Goal: Task Accomplishment & Management: Manage account settings

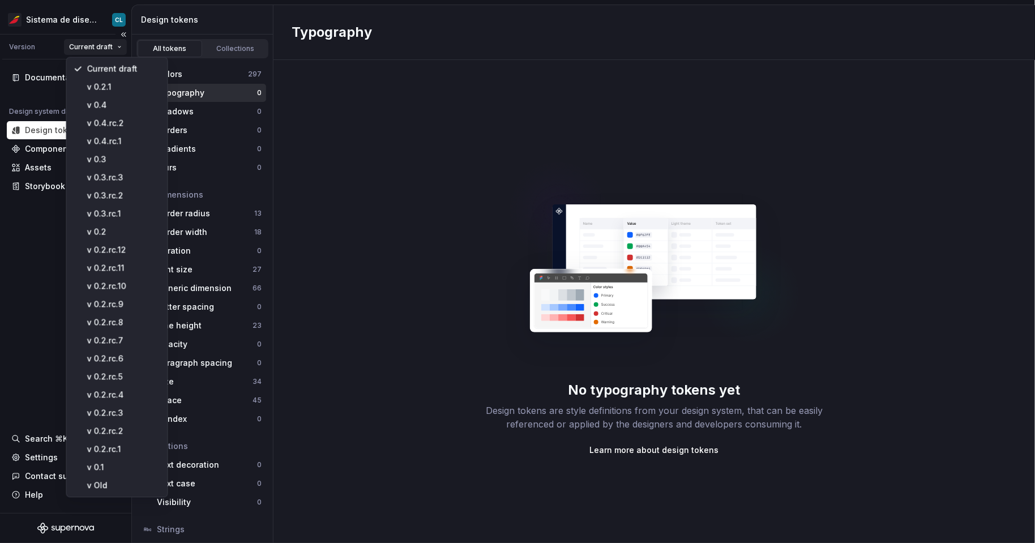
click at [109, 49] on html "Sistema de diseño Iberia CL Version Current draft Documentation Design system d…" at bounding box center [517, 271] width 1035 height 543
click at [105, 487] on div "v Old" at bounding box center [124, 484] width 74 height 11
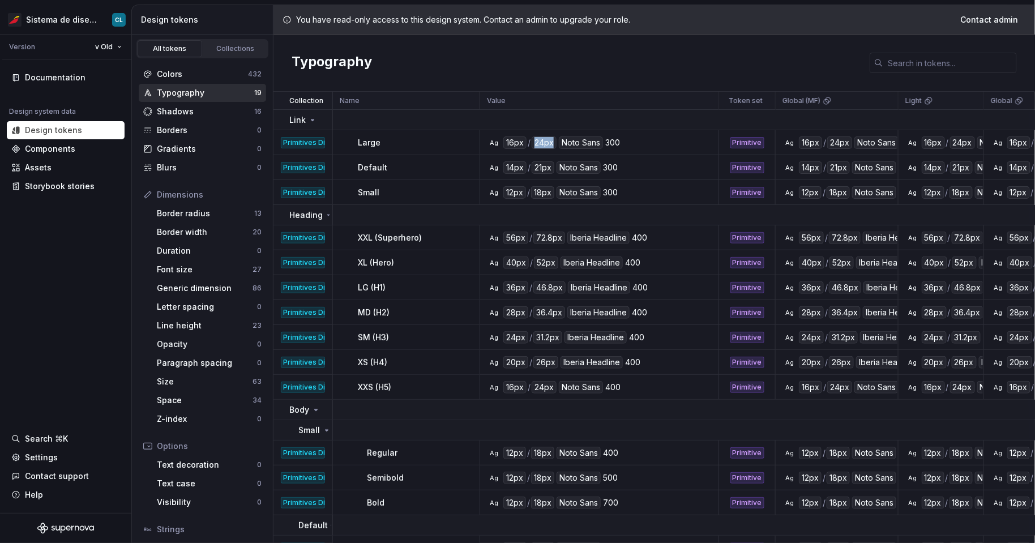
drag, startPoint x: 533, startPoint y: 142, endPoint x: 550, endPoint y: 145, distance: 17.3
click at [550, 145] on div "24px" at bounding box center [543, 142] width 25 height 12
click at [544, 144] on div "24px" at bounding box center [543, 142] width 25 height 12
drag, startPoint x: 615, startPoint y: 141, endPoint x: 604, endPoint y: 141, distance: 10.8
click at [605, 141] on div "300" at bounding box center [612, 142] width 15 height 12
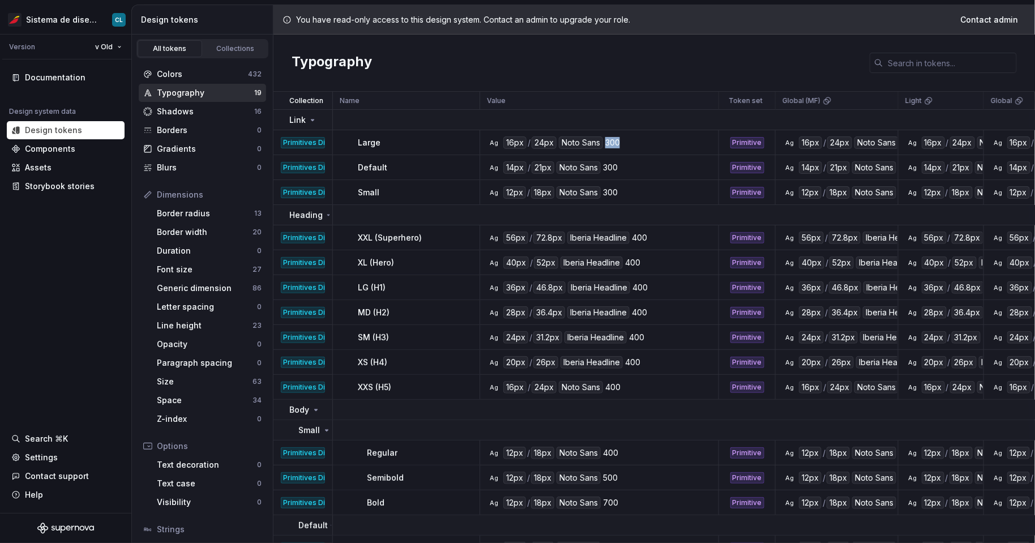
click at [605, 140] on div "300" at bounding box center [612, 142] width 15 height 12
drag, startPoint x: 606, startPoint y: 143, endPoint x: 619, endPoint y: 144, distance: 13.6
click at [619, 144] on div "Ag 16px / 24px Noto Sans 300" at bounding box center [602, 142] width 230 height 12
drag, startPoint x: 662, startPoint y: 145, endPoint x: 546, endPoint y: 134, distance: 117.2
click at [564, 139] on div "Ag 16px / 24px Noto Sans 300" at bounding box center [602, 142] width 230 height 12
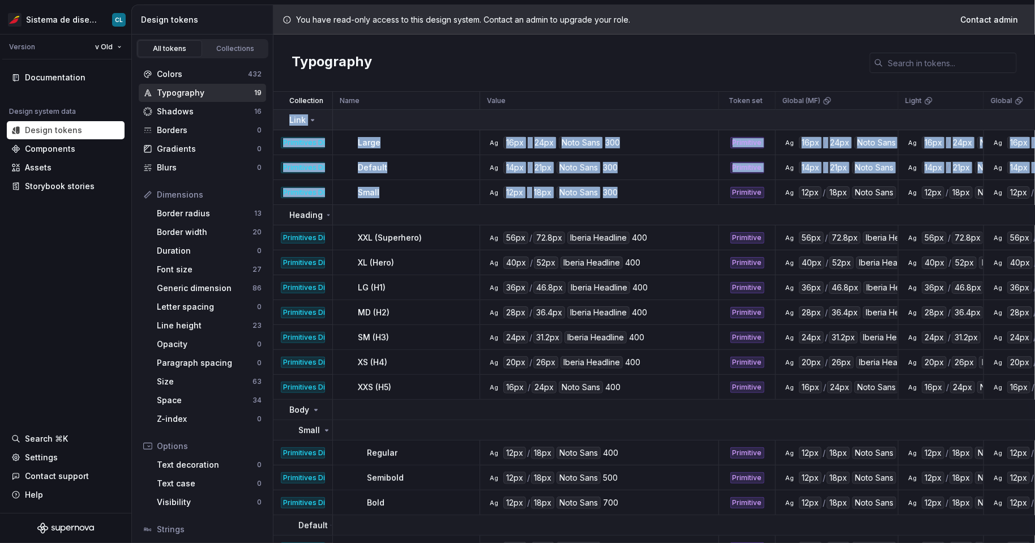
drag, startPoint x: 624, startPoint y: 194, endPoint x: 289, endPoint y: 118, distance: 344.1
click at [289, 118] on tbody "Link Primitives Dimension (0.1) Large Ag 16px / 24px Noto Sans 300 Primitive Ag…" at bounding box center [1032, 407] width 1519 height 595
click at [501, 144] on div "Ag 16px / 24px Noto Sans 300" at bounding box center [602, 142] width 230 height 12
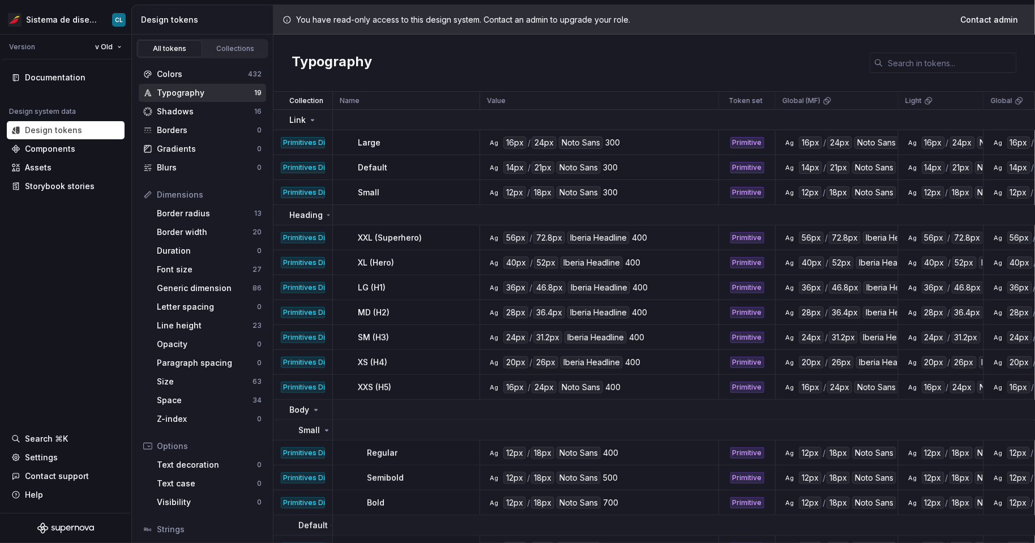
click at [395, 56] on div "Typography" at bounding box center [653, 63] width 761 height 57
click at [393, 58] on div "Typography" at bounding box center [653, 63] width 761 height 57
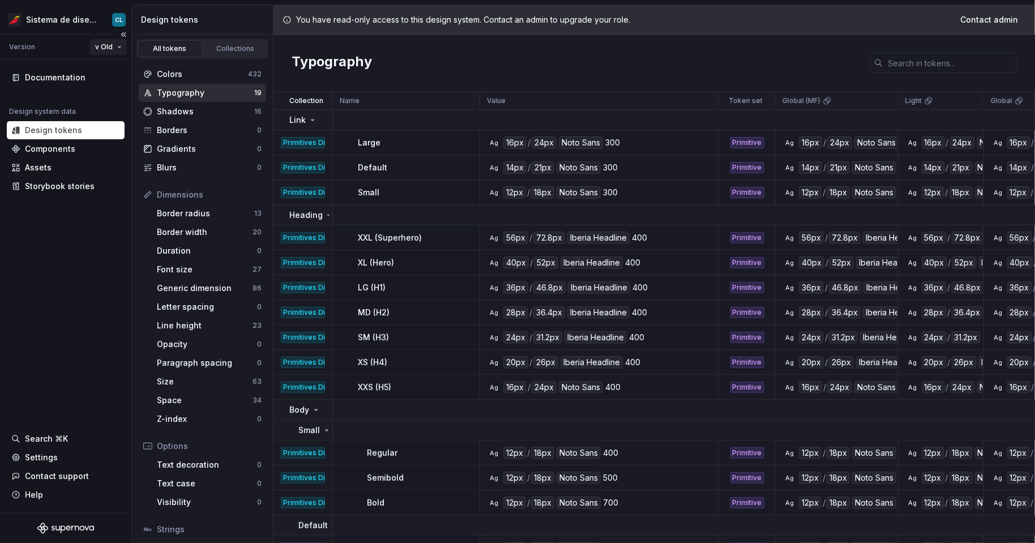
click at [106, 49] on html "Sistema de diseño Iberia CL Version v Old Documentation Design system data Desi…" at bounding box center [517, 271] width 1035 height 543
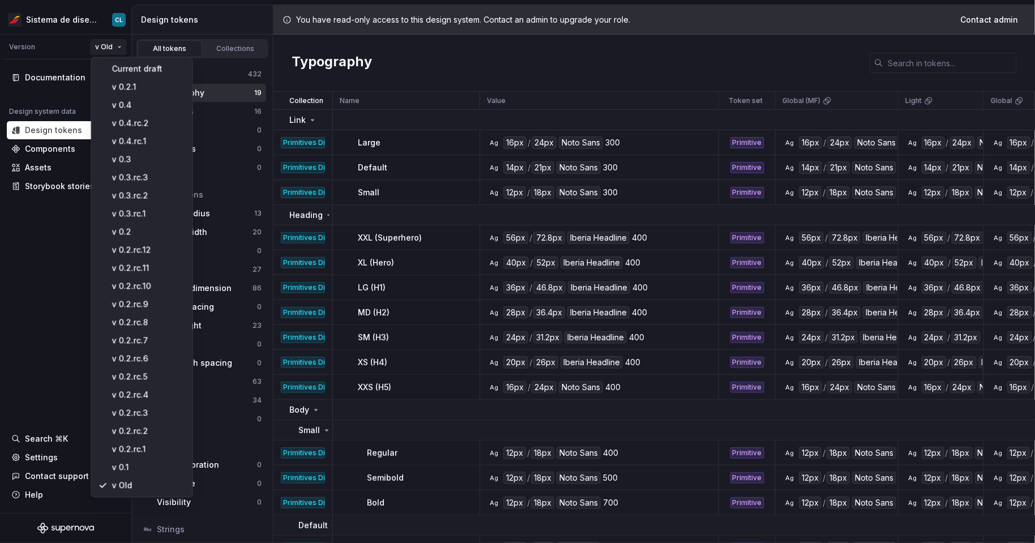
click at [114, 53] on html "Sistema de diseño Iberia CL Version v Old Documentation Design system data Desi…" at bounding box center [517, 271] width 1035 height 543
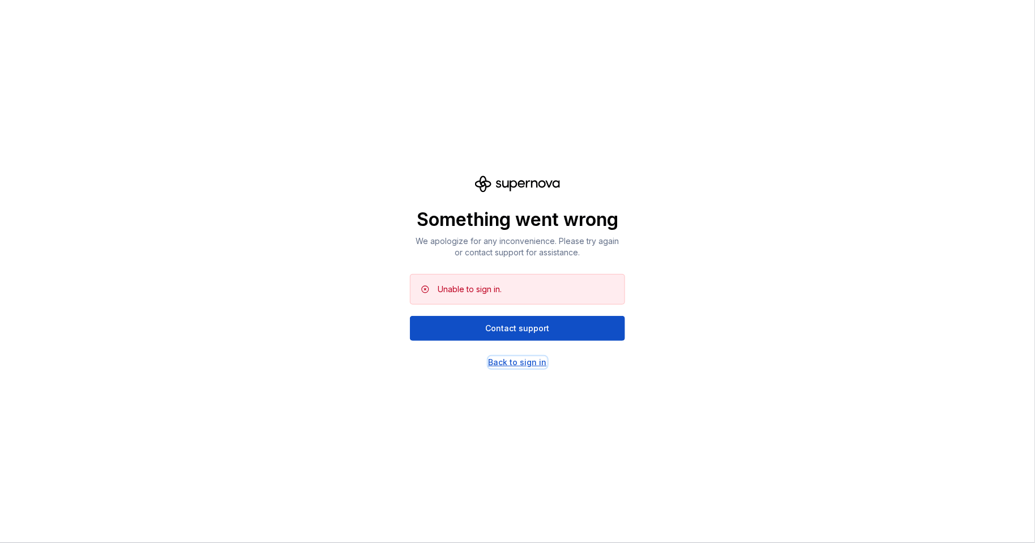
click at [532, 360] on div "Back to sign in" at bounding box center [517, 362] width 58 height 11
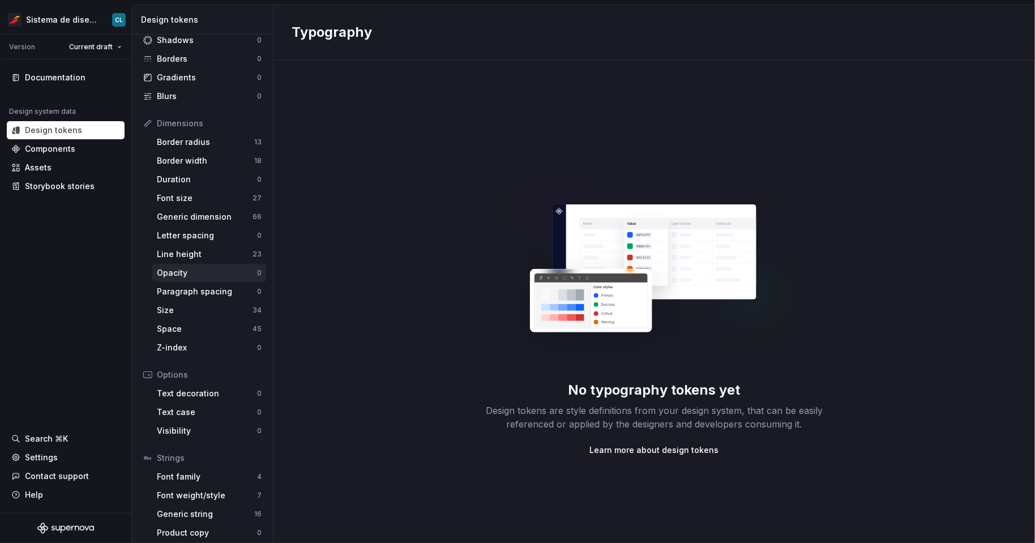
scroll to position [76, 0]
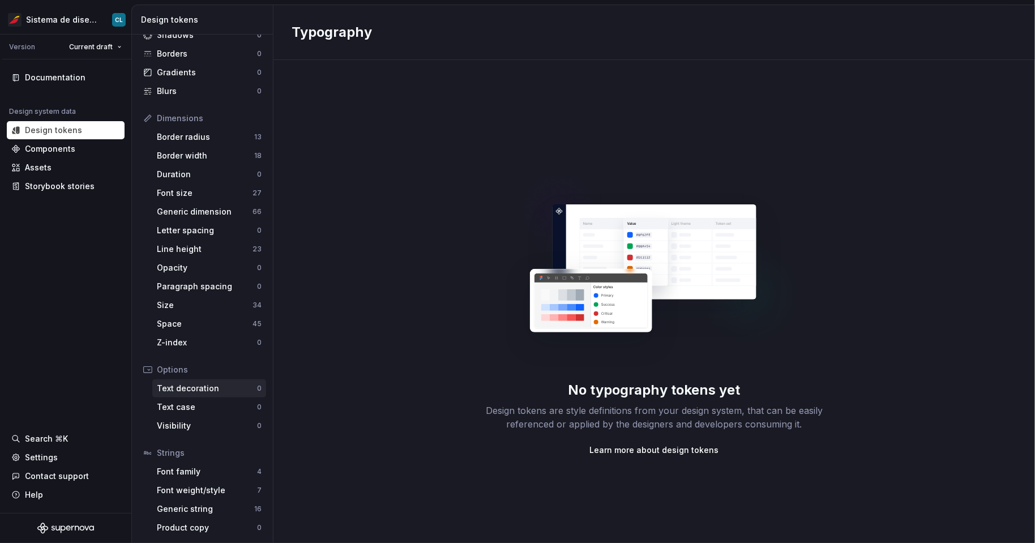
click at [206, 388] on div "Text decoration" at bounding box center [207, 388] width 100 height 11
click at [183, 385] on div "Text decoration" at bounding box center [207, 388] width 100 height 11
click at [77, 18] on html "Sistema de diseño Iberia CL Version Current draft Documentation Design system d…" at bounding box center [517, 271] width 1035 height 543
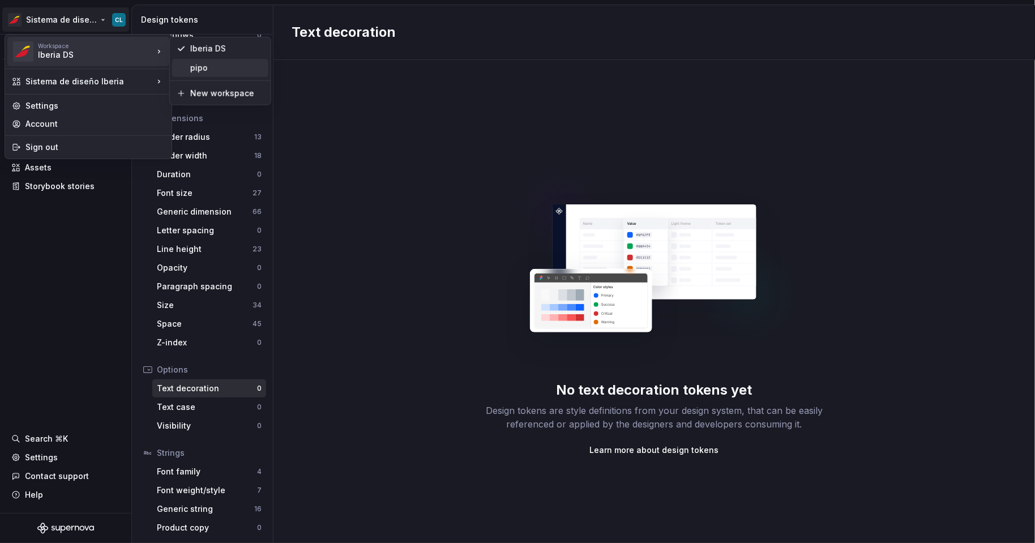
click at [204, 65] on div "pipo" at bounding box center [227, 67] width 74 height 11
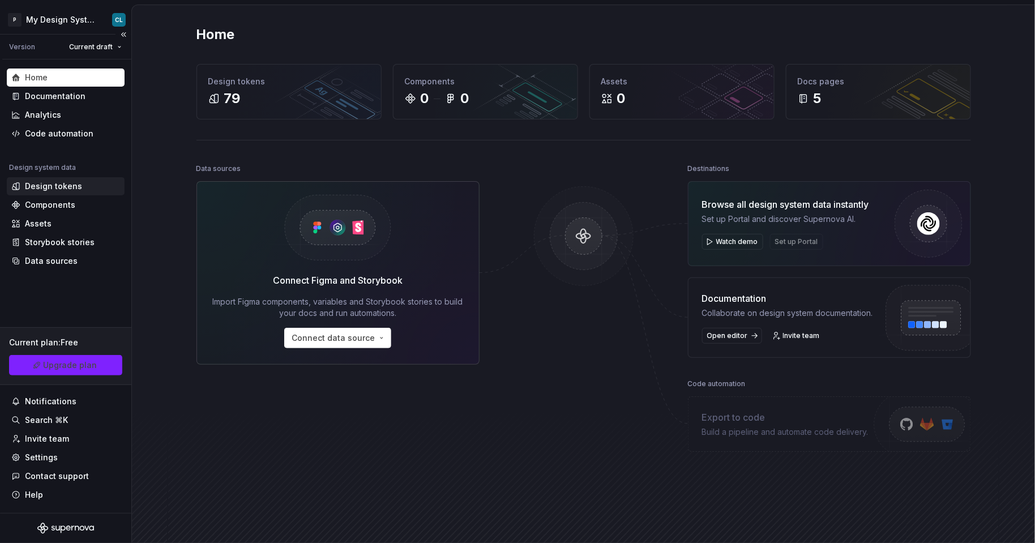
click at [68, 190] on div "Design tokens" at bounding box center [53, 186] width 57 height 11
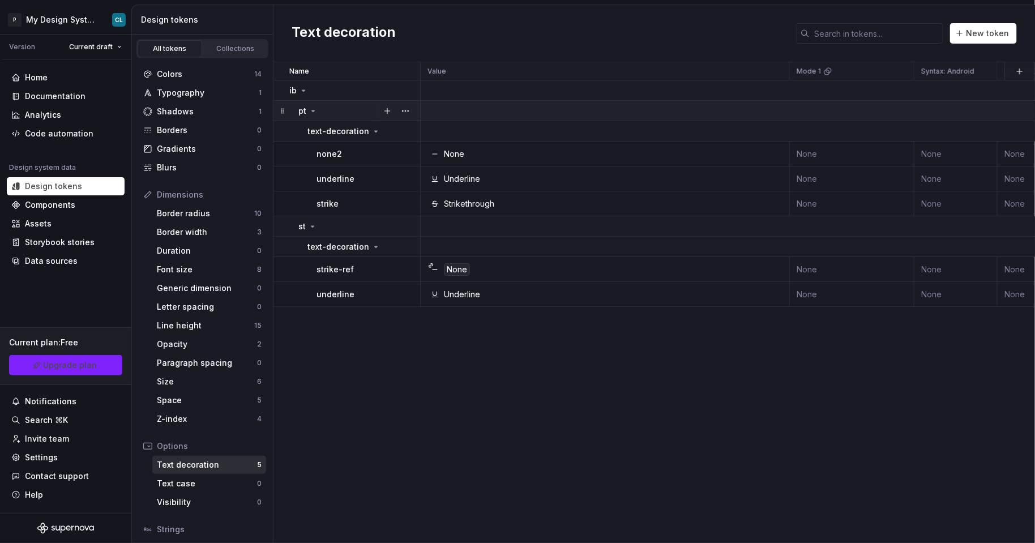
click at [314, 115] on div "pt" at bounding box center [307, 110] width 19 height 11
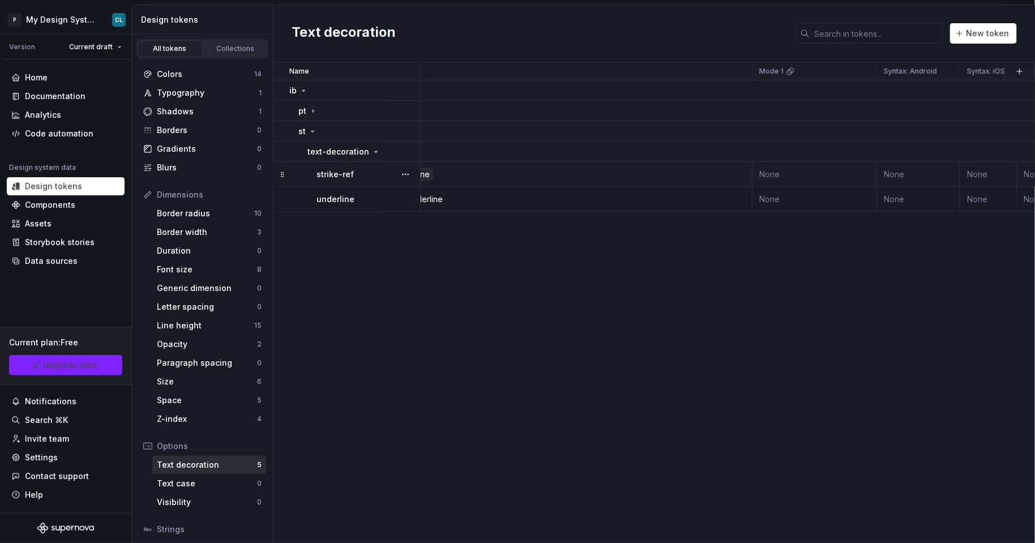
scroll to position [0, 40]
click at [195, 96] on div "Typography" at bounding box center [208, 92] width 102 height 11
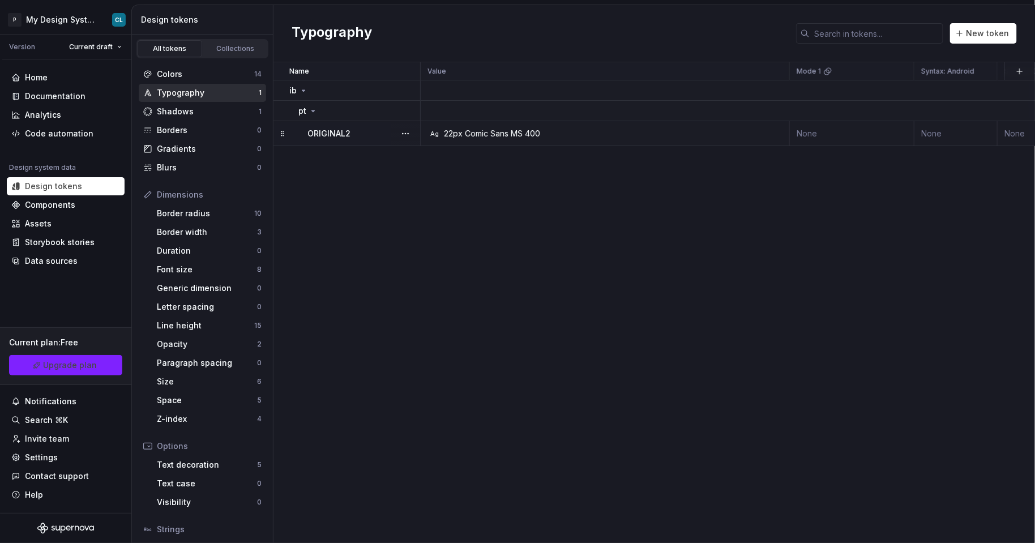
click at [632, 140] on td "Ag 22px Comic Sans MS 400" at bounding box center [605, 133] width 369 height 25
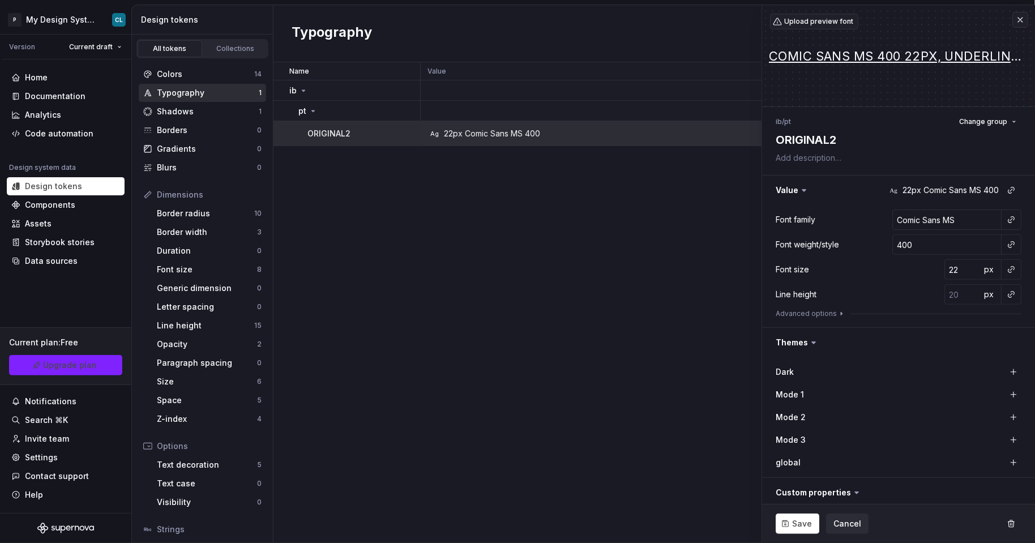
scroll to position [22, 0]
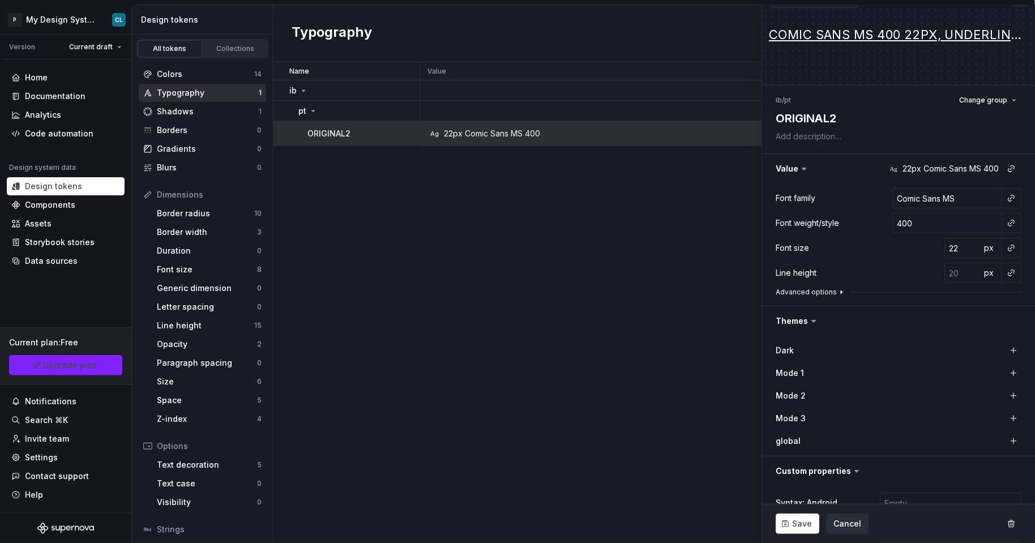
click at [812, 290] on button "Advanced options" at bounding box center [810, 292] width 70 height 9
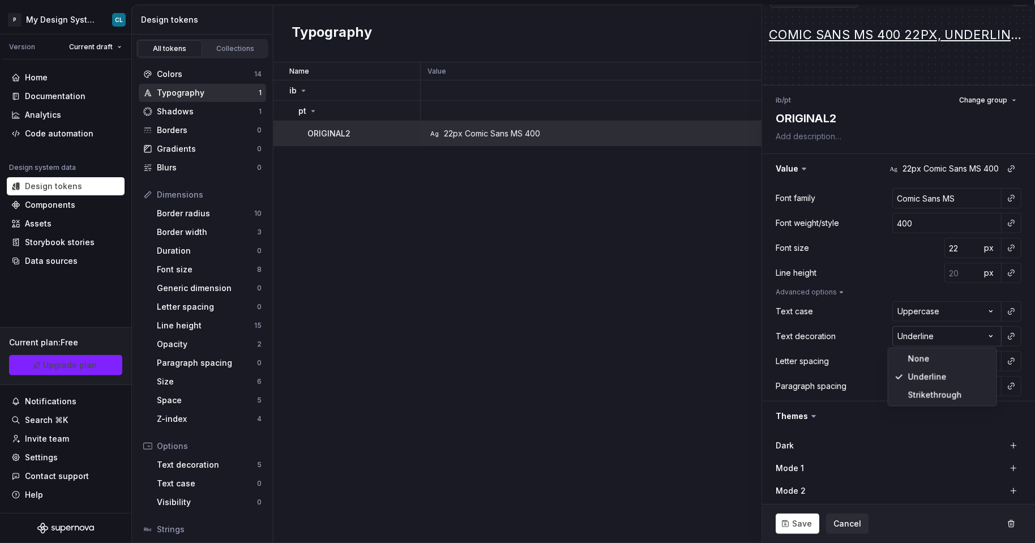
click at [914, 340] on html "P My Design System CL Version Current draft Home Documentation Analytics Code a…" at bounding box center [517, 271] width 1035 height 543
click at [1008, 334] on html "P My Design System CL Version Current draft Home Documentation Analytics Code a…" at bounding box center [517, 271] width 1035 height 543
click at [1008, 334] on button "button" at bounding box center [1011, 336] width 16 height 16
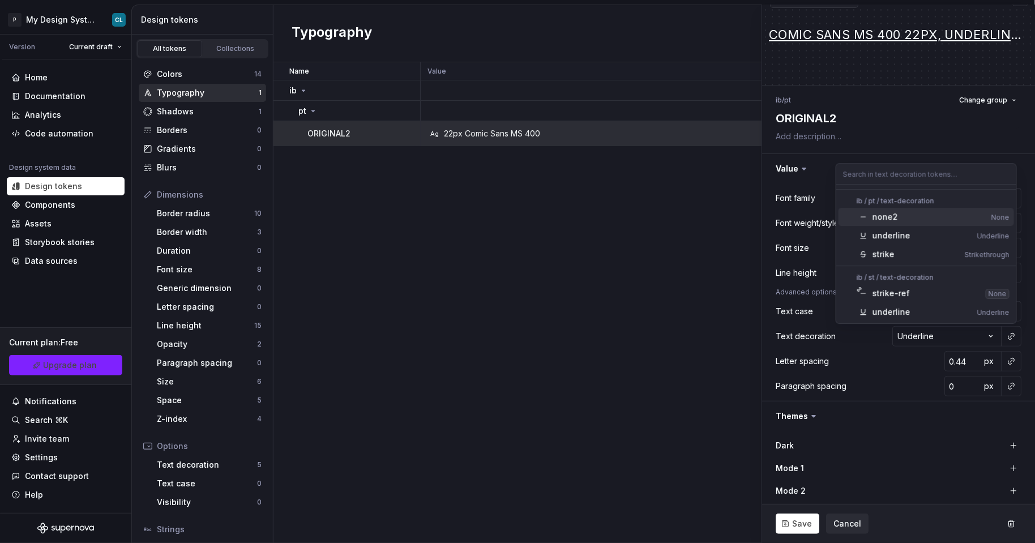
click at [896, 221] on div "none2" at bounding box center [929, 216] width 114 height 11
type textarea "*"
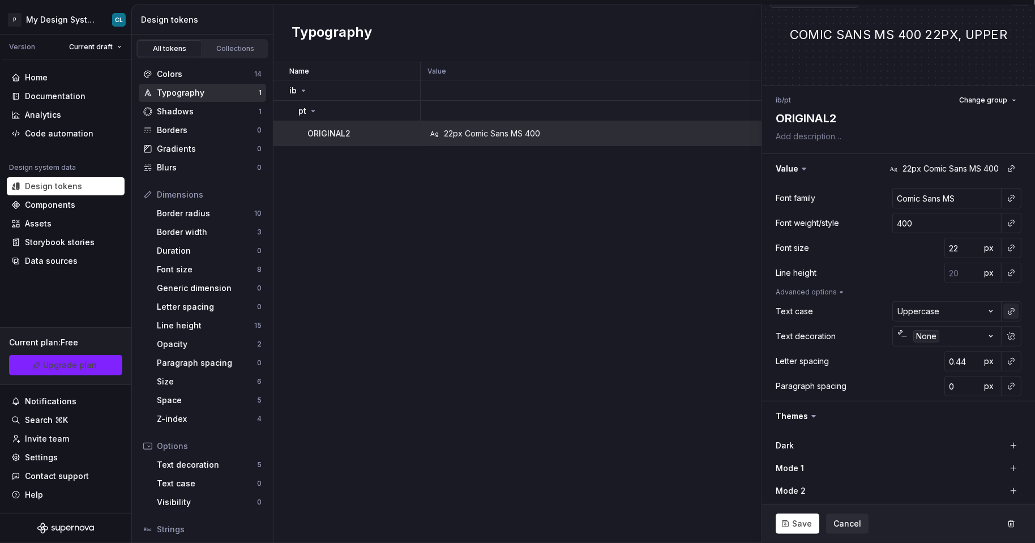
click at [1010, 315] on button "button" at bounding box center [1011, 311] width 16 height 16
click at [873, 306] on html "P My Design System CL Version Current draft Home Documentation Analytics Code a…" at bounding box center [517, 271] width 1035 height 543
click at [906, 307] on html "P My Design System CL Version Current draft Home Documentation Analytics Code a…" at bounding box center [517, 271] width 1035 height 543
select select "********"
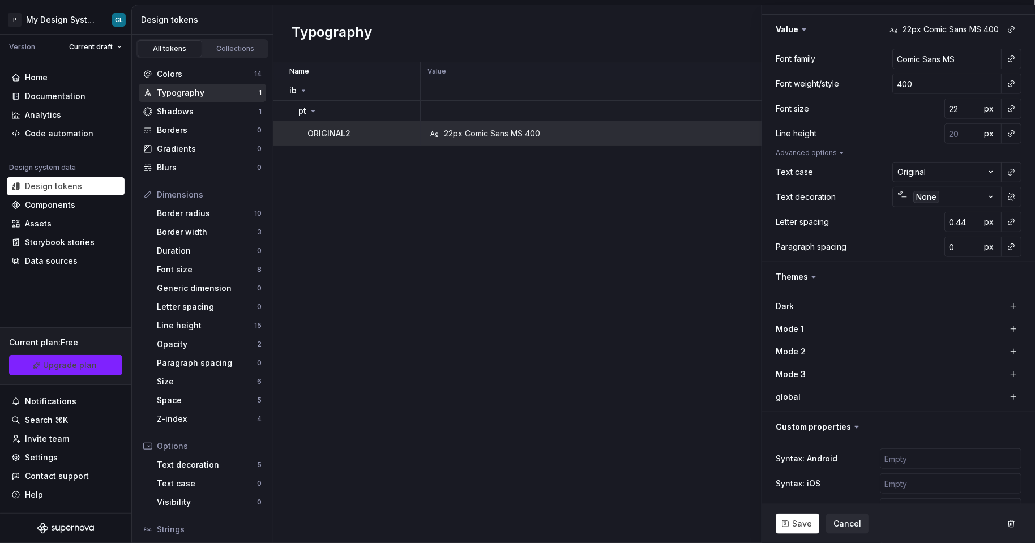
scroll to position [239, 0]
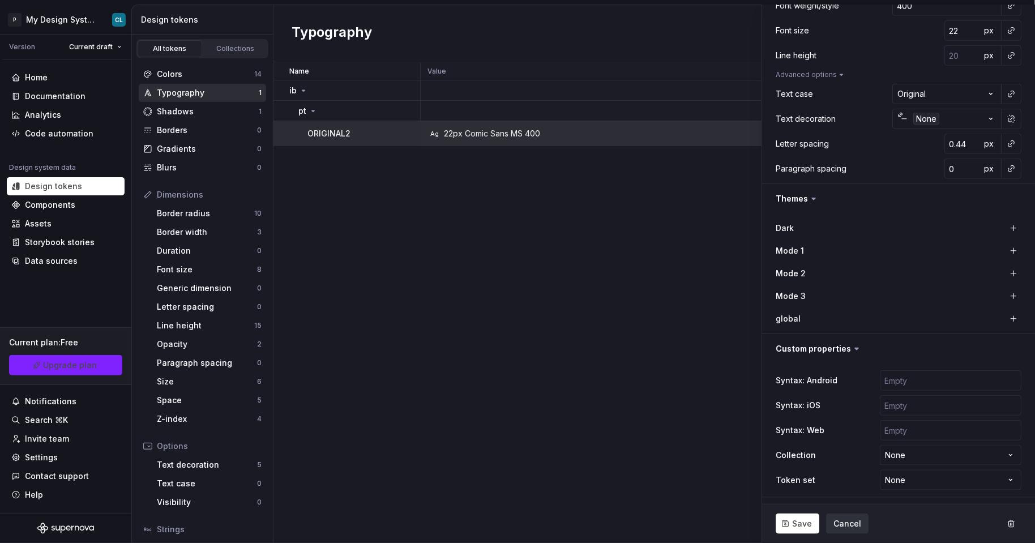
click at [847, 524] on span "Cancel" at bounding box center [847, 523] width 28 height 11
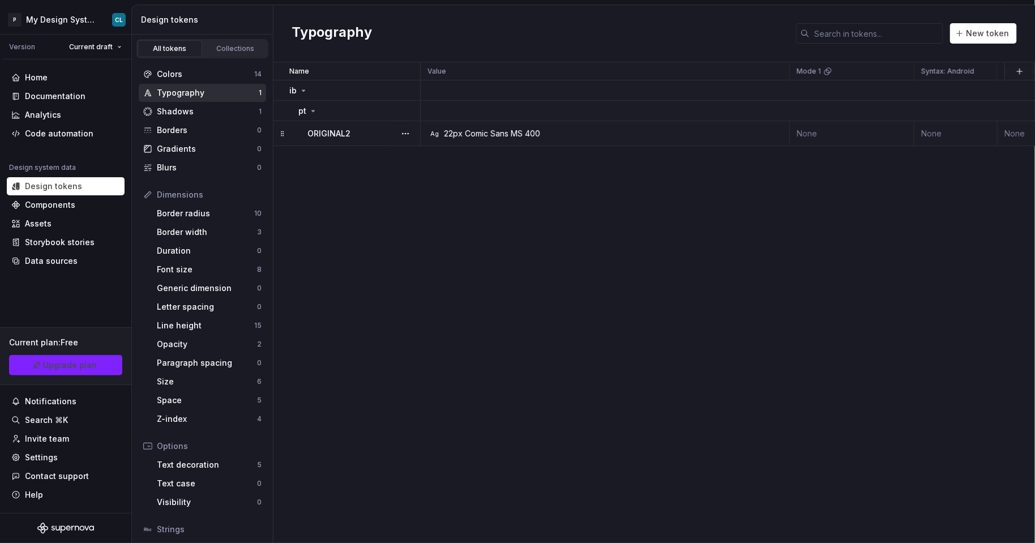
click at [470, 133] on div "Comic Sans MS" at bounding box center [494, 133] width 58 height 11
click at [384, 134] on div "ORIGINAL2" at bounding box center [363, 133] width 112 height 11
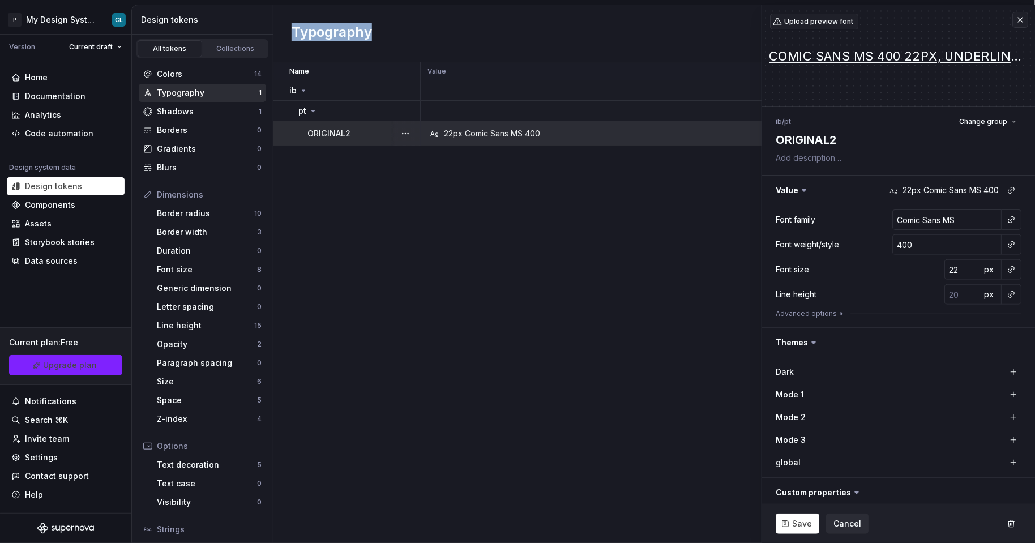
drag, startPoint x: 293, startPoint y: 30, endPoint x: 380, endPoint y: 36, distance: 87.4
click at [380, 36] on div "Typography New token" at bounding box center [653, 33] width 761 height 57
click at [379, 36] on div "Typography New token" at bounding box center [653, 33] width 761 height 57
click at [401, 200] on div "Name Value Mode 1 Syntax: Android Syntax: iOS global Syntax: Web Mode 2 Mode 3 …" at bounding box center [653, 302] width 761 height 481
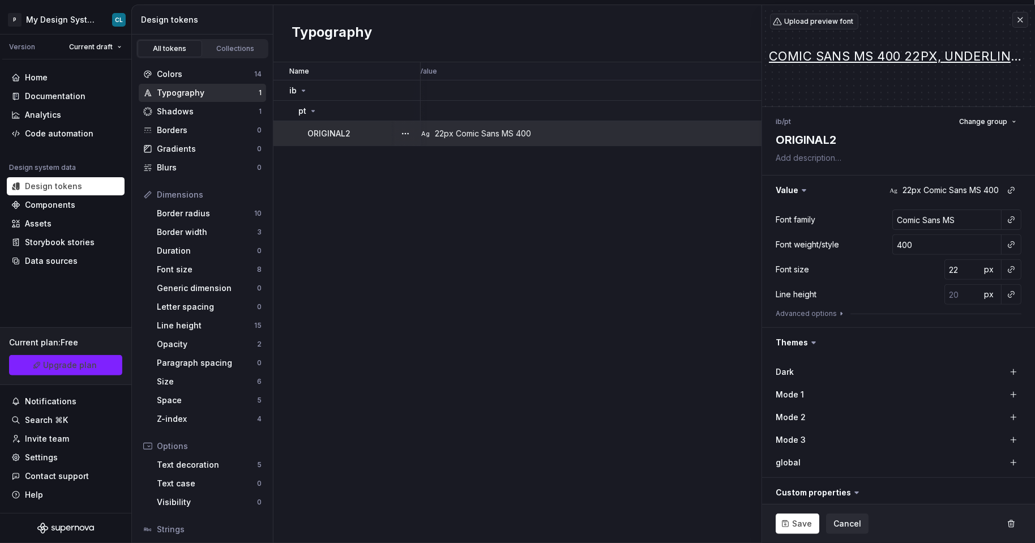
click at [478, 136] on div "Comic Sans MS" at bounding box center [485, 133] width 58 height 11
type textarea "*"
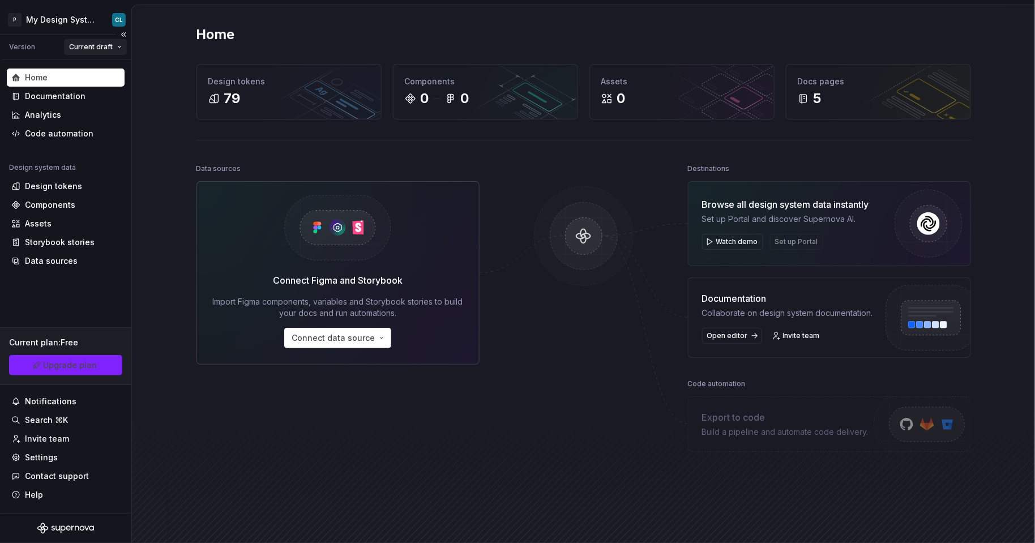
click at [90, 43] on html "P My Design System CL Version Current draft Home Documentation Analytics Code a…" at bounding box center [517, 271] width 1035 height 543
click at [31, 44] on html "P My Design System CL Version Current draft Home Documentation Analytics Code a…" at bounding box center [517, 271] width 1035 height 543
click at [45, 23] on html "P My Design System CL Version Current draft Home Documentation Analytics Code a…" at bounding box center [517, 271] width 1035 height 543
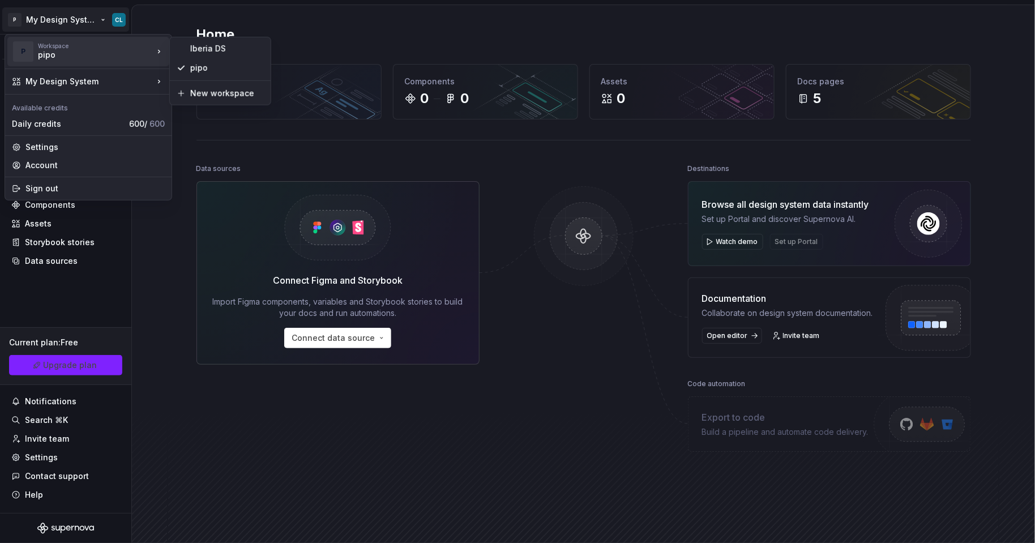
drag, startPoint x: 59, startPoint y: 48, endPoint x: 95, endPoint y: 61, distance: 37.2
click at [95, 61] on div "P Workspace pipo" at bounding box center [82, 51] width 141 height 29
click at [200, 49] on div "Iberia DS" at bounding box center [227, 48] width 74 height 11
